Goal: Information Seeking & Learning: Understand process/instructions

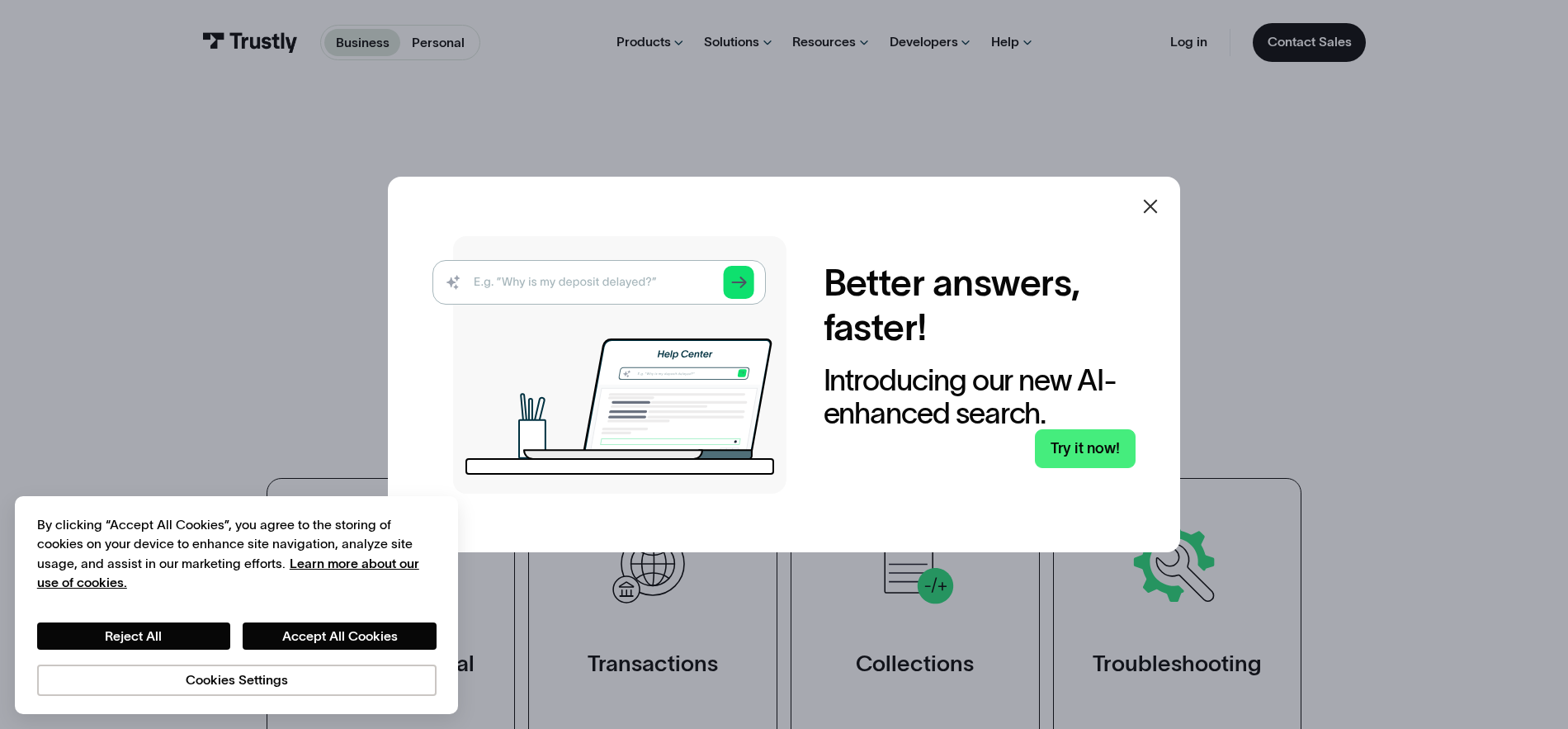
click at [1152, 202] on icon at bounding box center [1151, 206] width 20 height 20
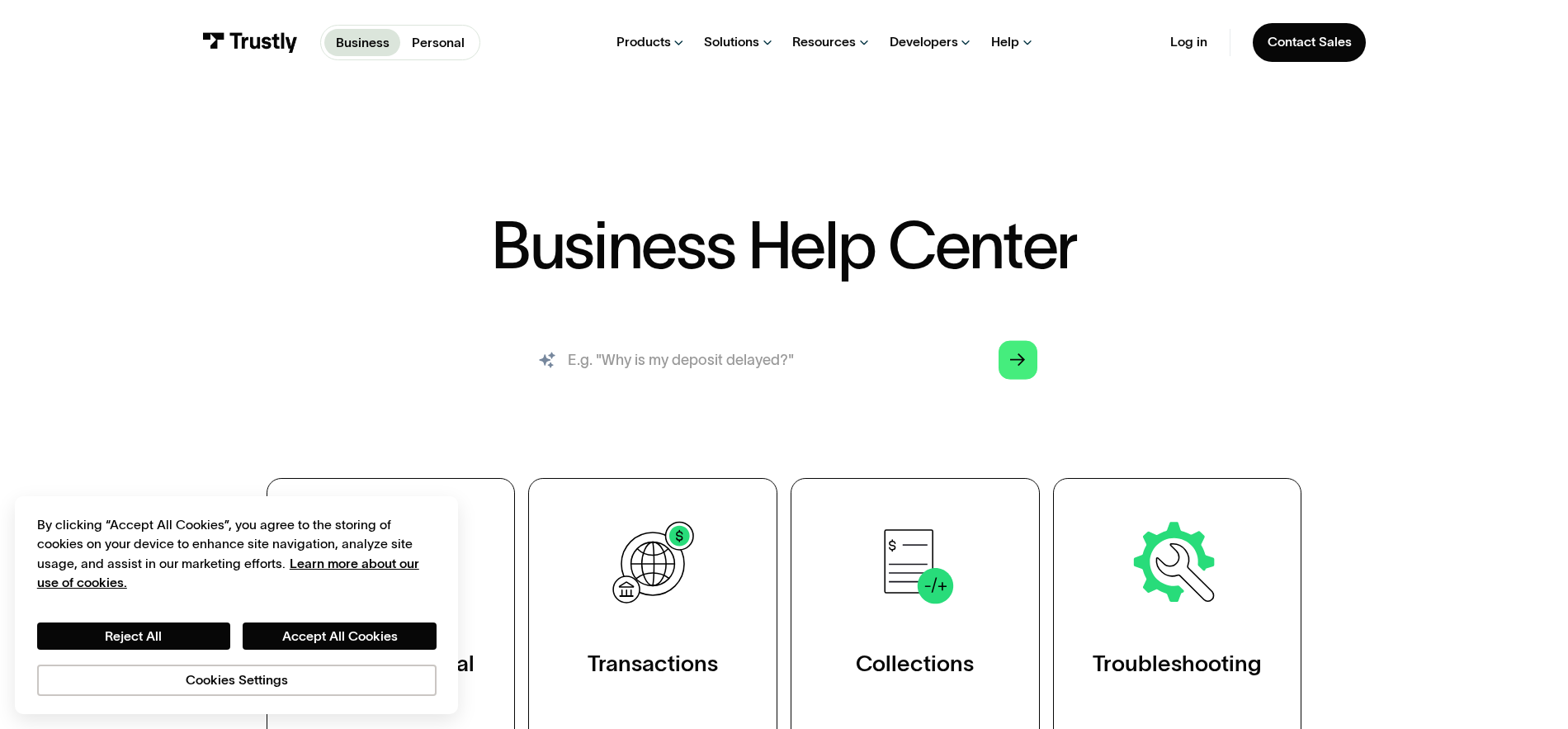
click at [877, 364] on input "search" at bounding box center [784, 360] width 536 height 59
click at [1064, 180] on div "Personal Help Center" at bounding box center [1122, 179] width 133 height 18
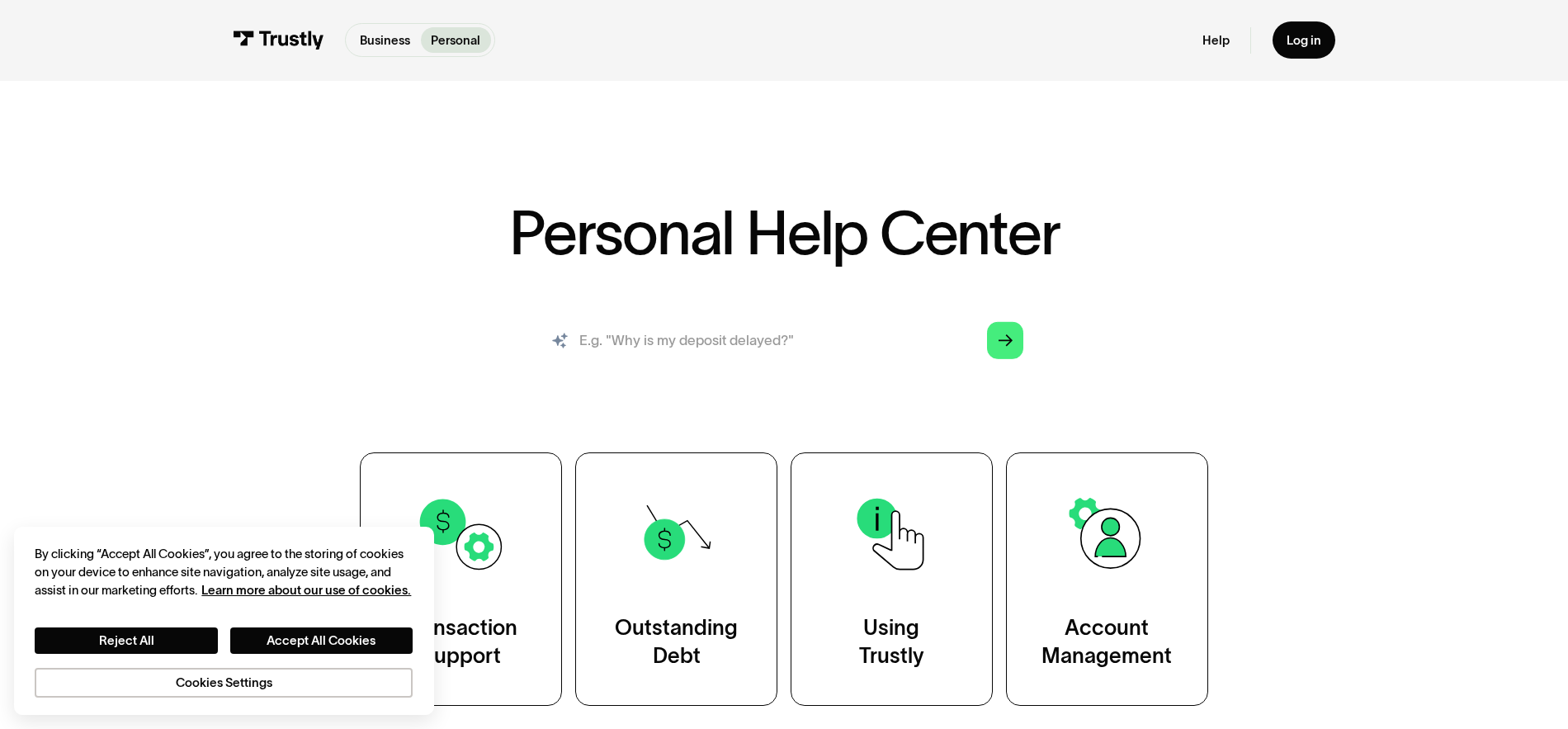
click at [806, 346] on input "search" at bounding box center [784, 341] width 508 height 56
type input "how do i sign in?"
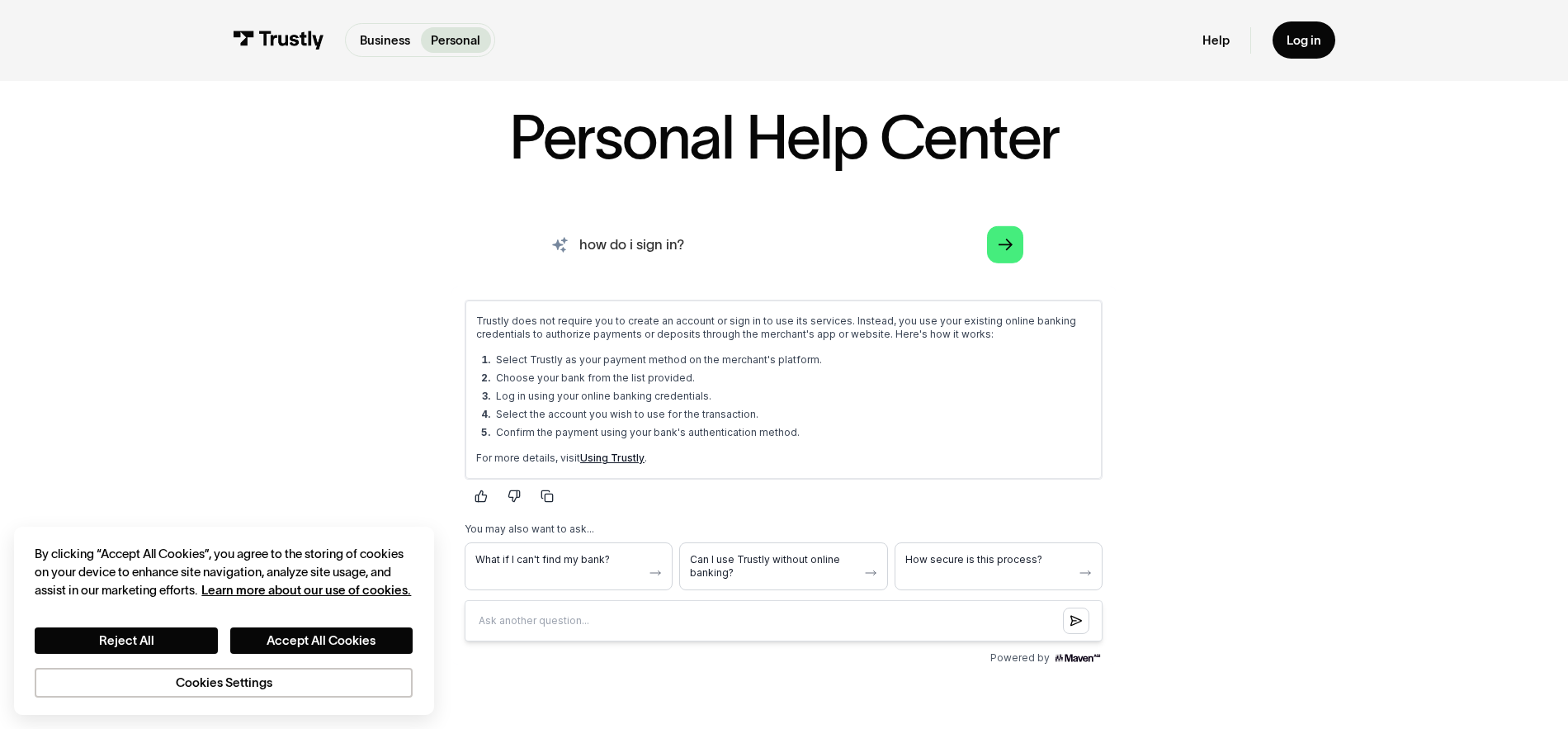
scroll to position [95, 0]
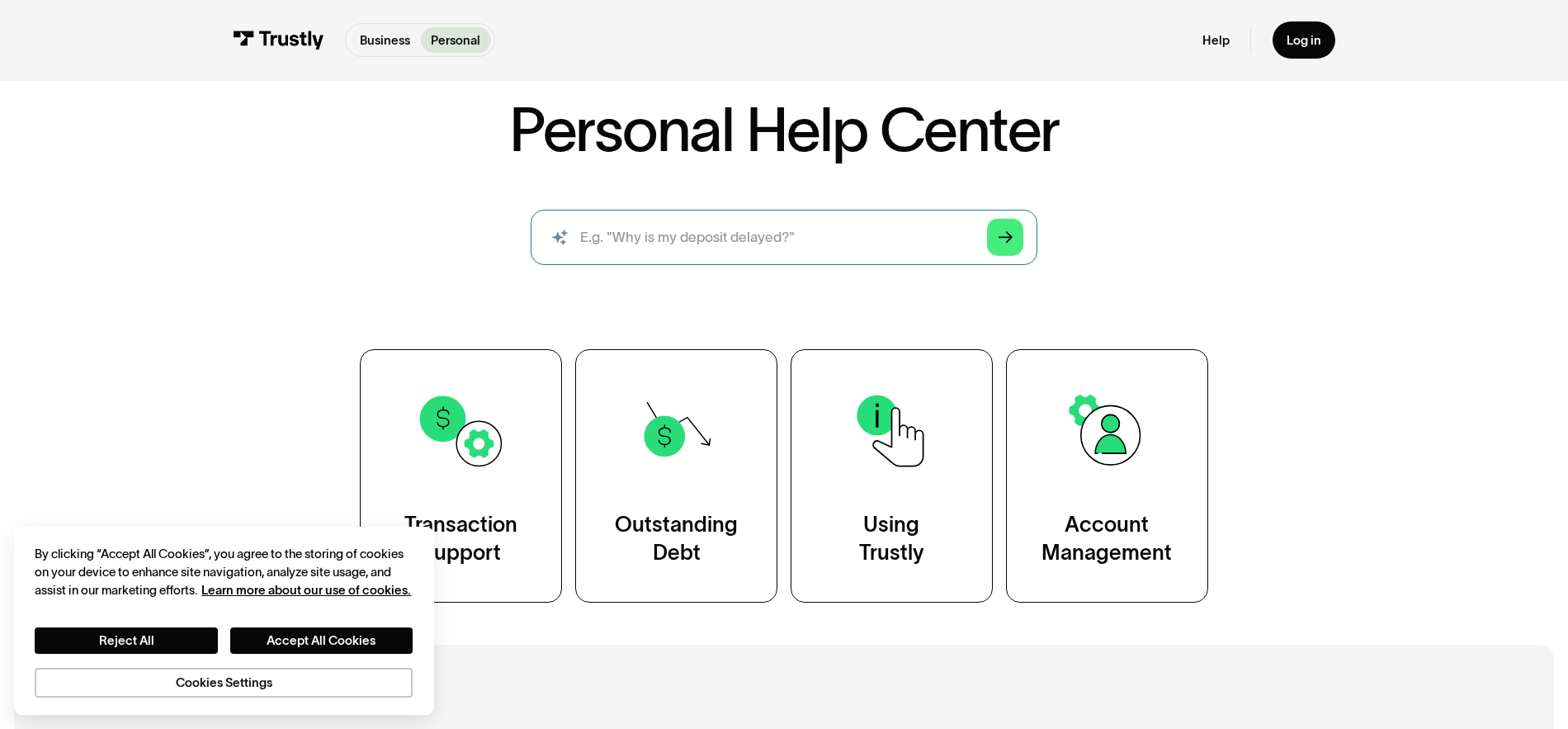
scroll to position [95, 0]
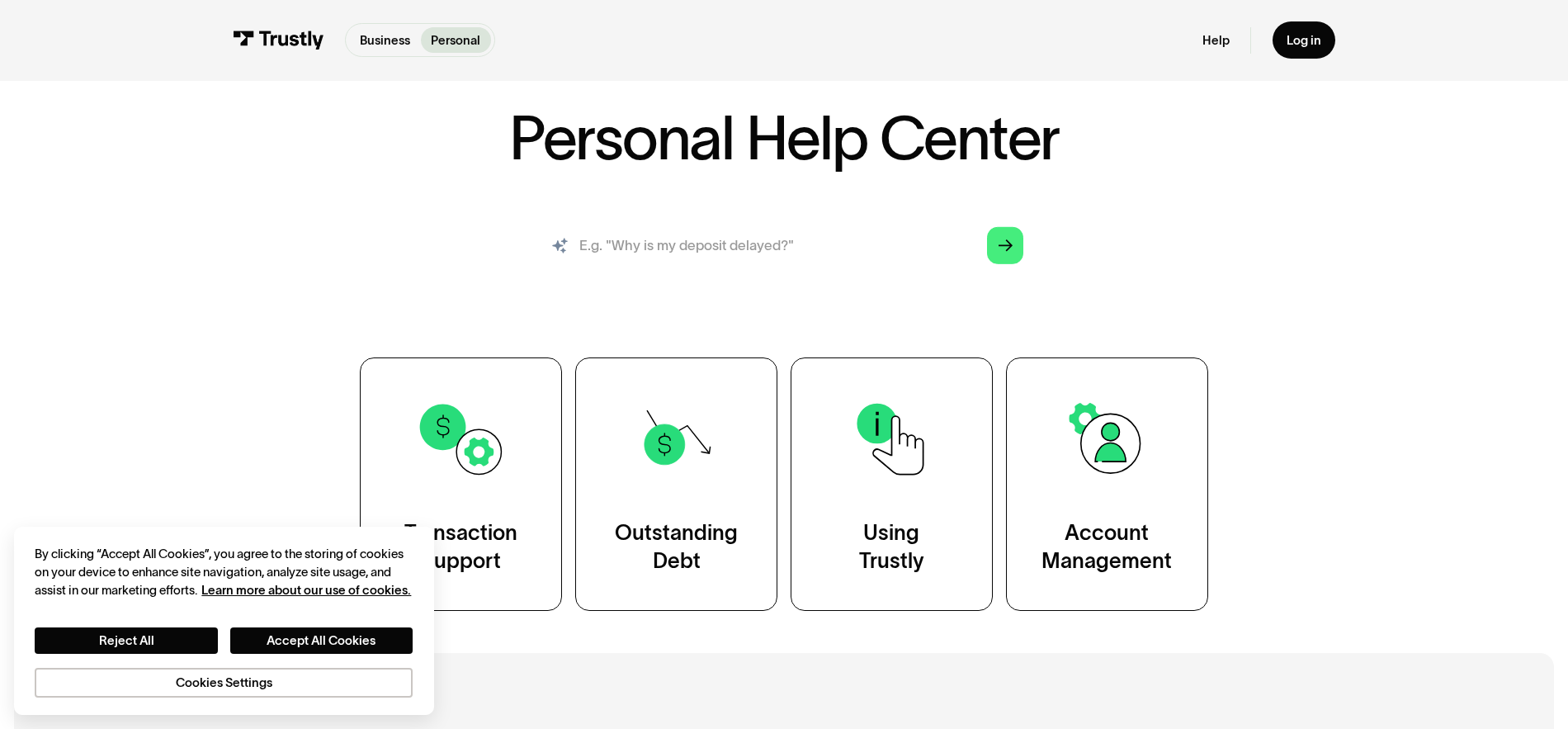
click at [688, 245] on input "search" at bounding box center [784, 246] width 508 height 56
drag, startPoint x: 1084, startPoint y: 148, endPoint x: 432, endPoint y: 176, distance: 652.6
click at [432, 176] on div "Personal Help Center AI-powered search ( 1 / 4 ) Type your question and our sma…" at bounding box center [784, 359] width 1015 height 503
click at [724, 257] on input "search" at bounding box center [784, 246] width 508 height 56
click at [714, 236] on input "search" at bounding box center [784, 246] width 508 height 56
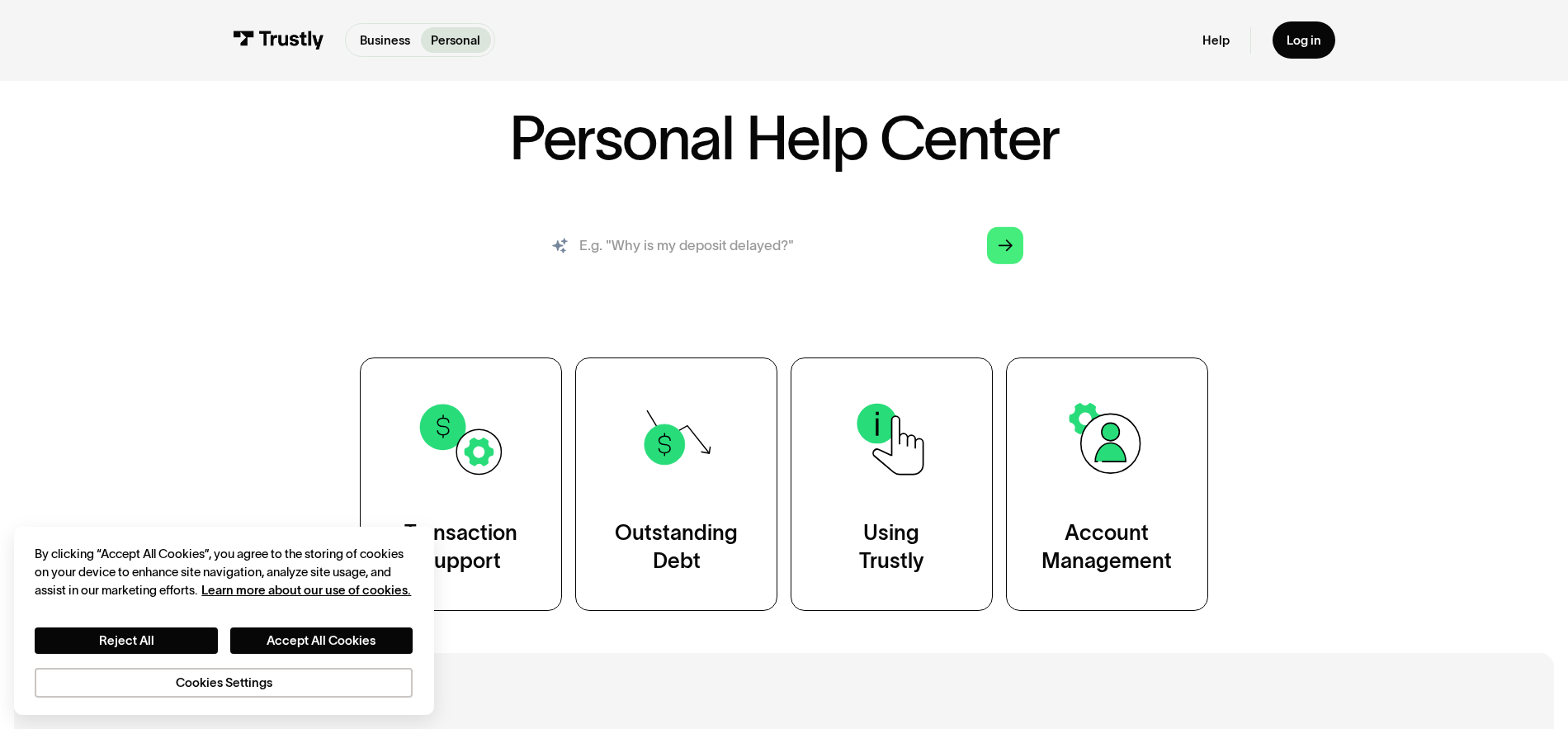
type input "how do i sign in?"
click at [1011, 251] on icon "Arrow Right" at bounding box center [1005, 246] width 14 height 15
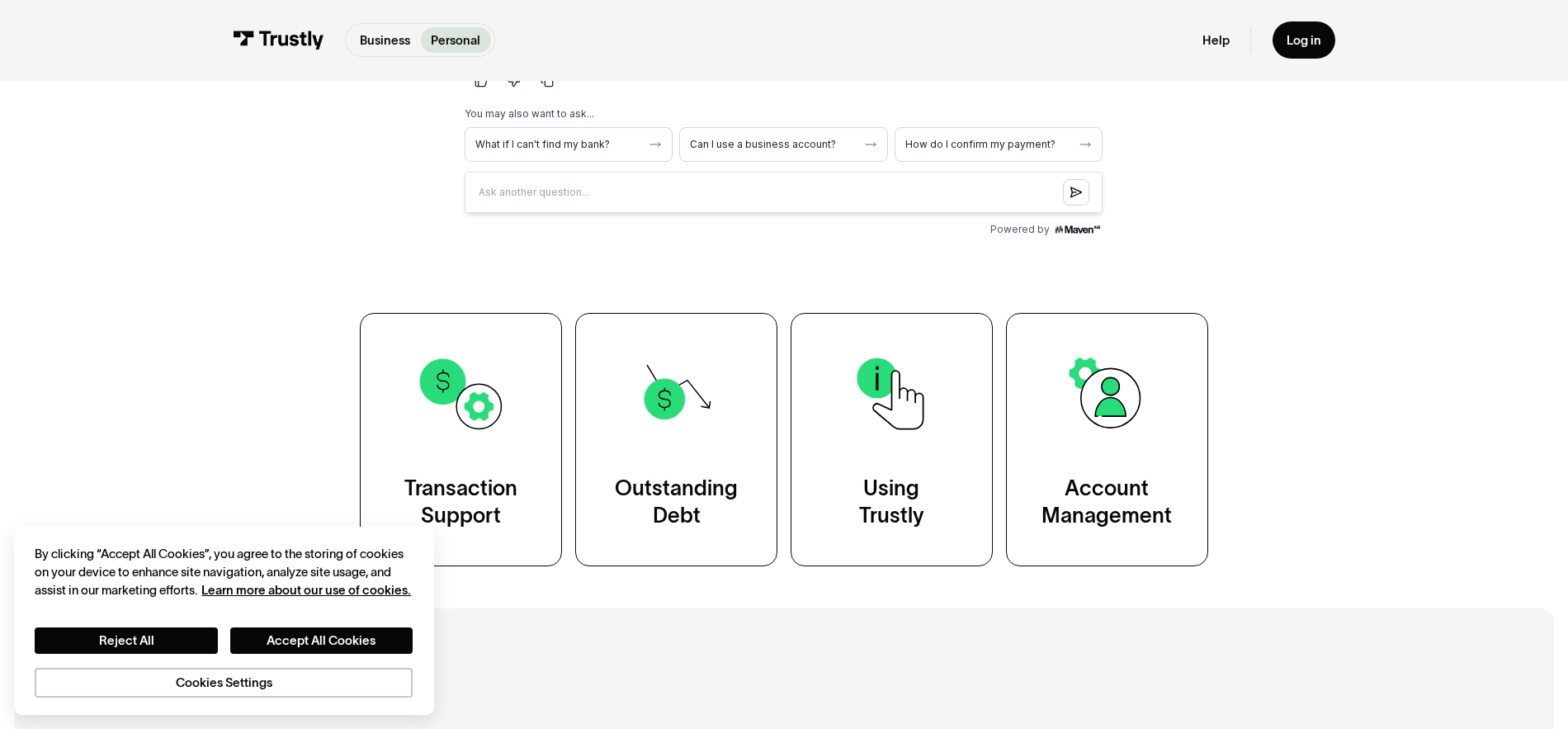
scroll to position [577, 0]
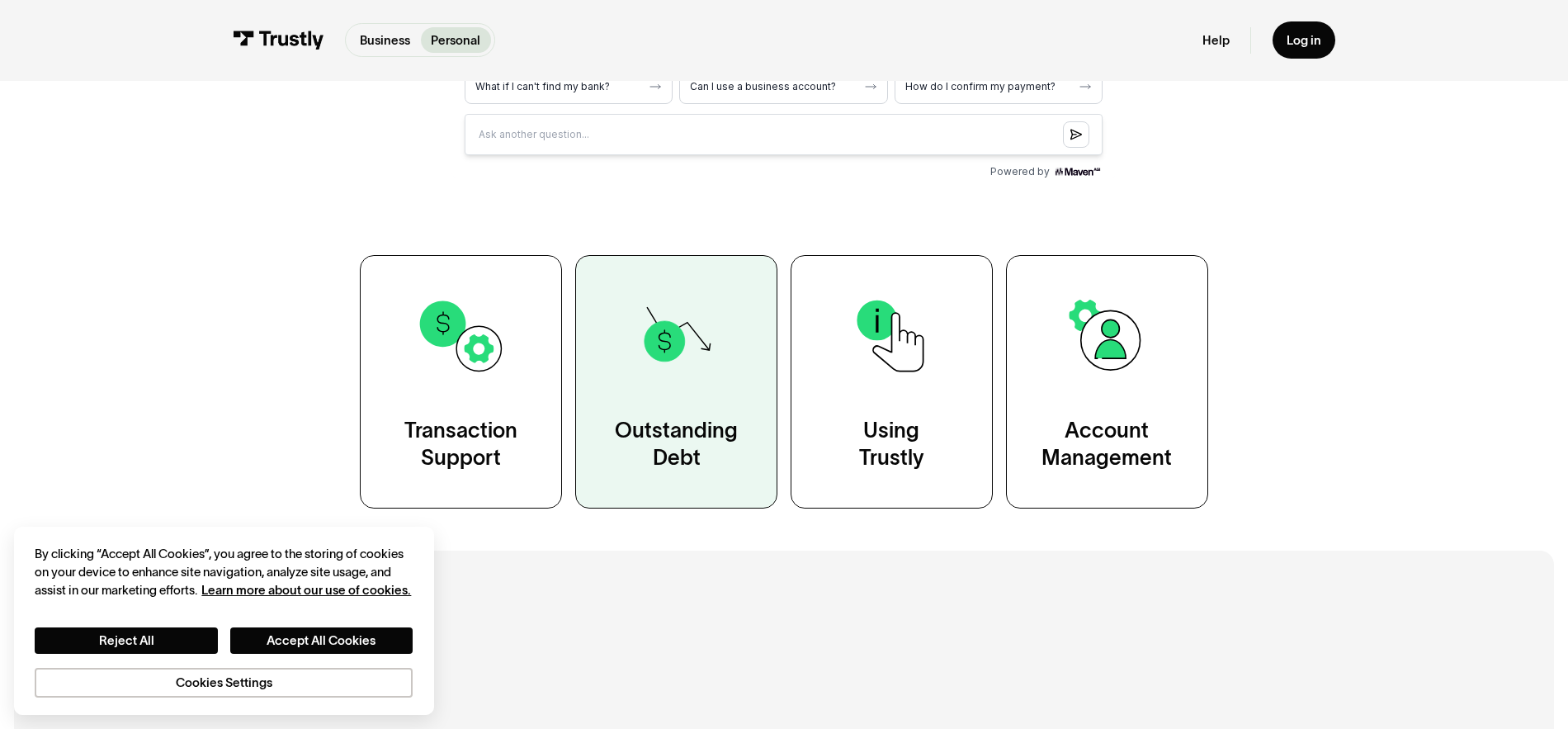
click at [731, 426] on div "Outstanding Debt" at bounding box center [676, 444] width 123 height 56
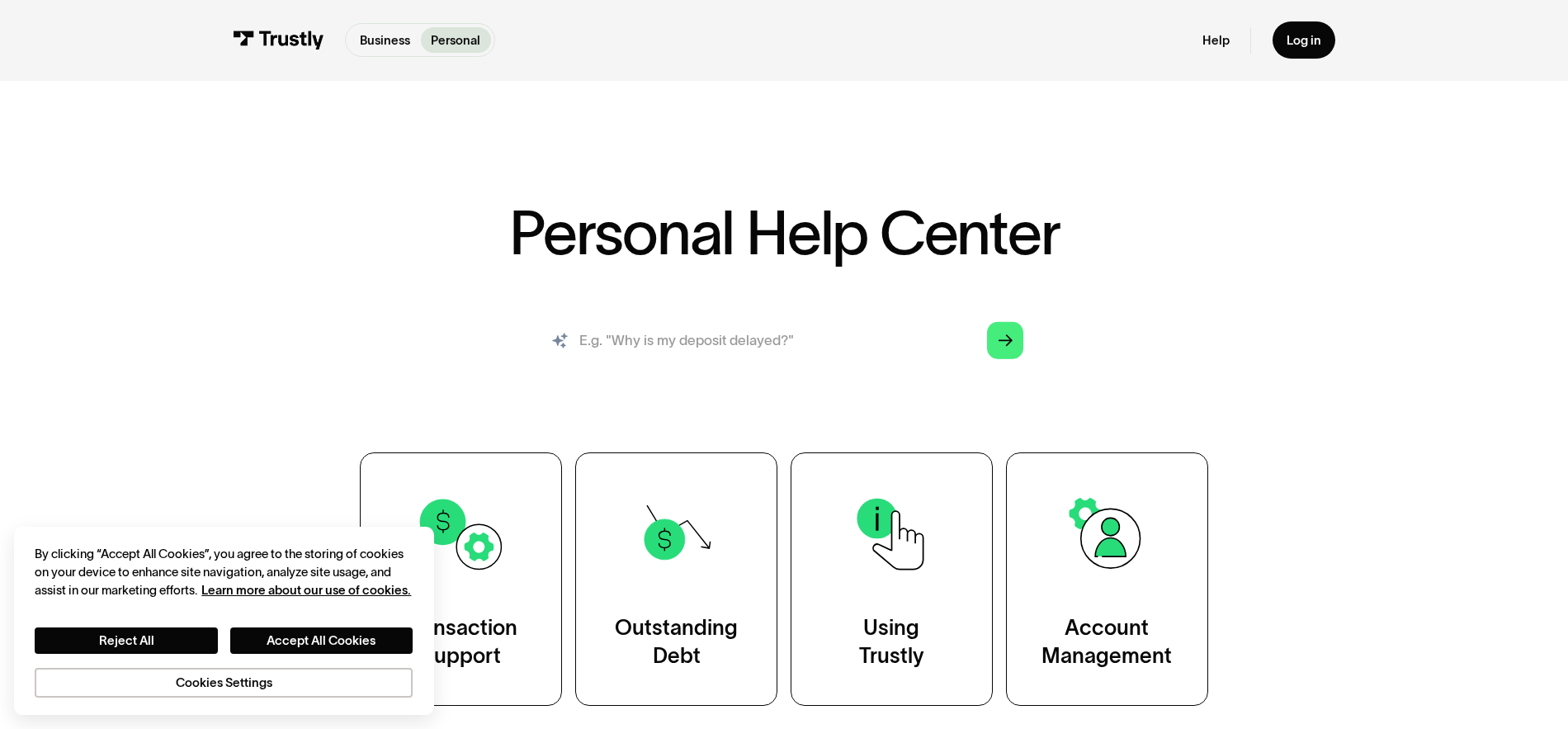
click at [714, 335] on input "search" at bounding box center [784, 341] width 508 height 56
type input "how do i sign in?"
click at [1014, 347] on link "Arrow Right" at bounding box center [1005, 341] width 37 height 37
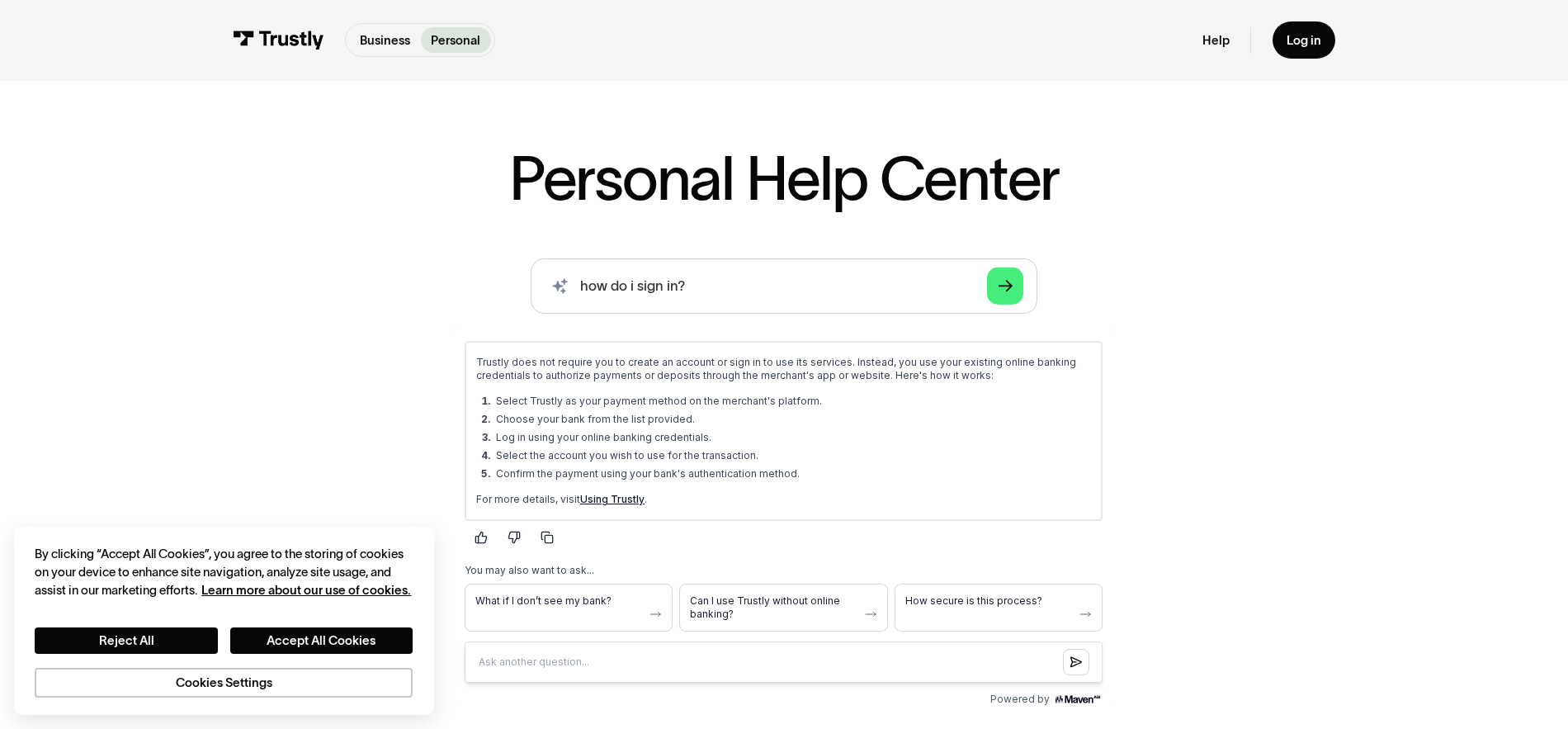
scroll to position [60, 0]
